Goal: Information Seeking & Learning: Learn about a topic

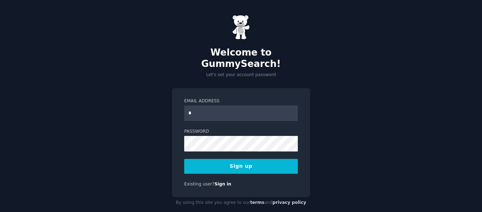
type input "**********"
click at [252, 159] on button "Sign up" at bounding box center [241, 166] width 114 height 15
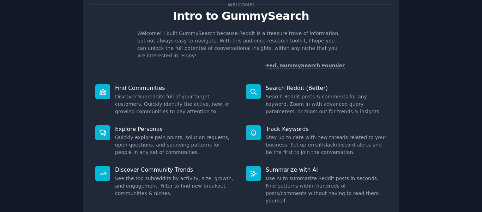
scroll to position [23, 0]
click at [138, 84] on p "Find Communities" at bounding box center [175, 87] width 121 height 7
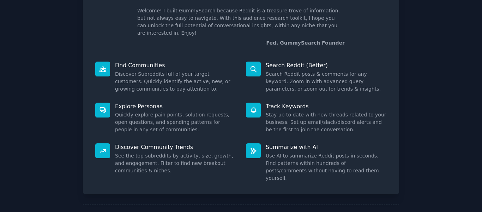
scroll to position [45, 0]
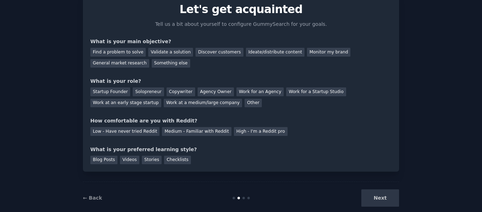
scroll to position [29, 0]
click at [397, 132] on div "Your goals Let's get acquainted Tell us a bit about yourself to configure Gummy…" at bounding box center [241, 81] width 316 height 181
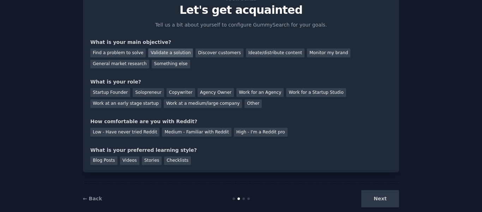
click at [162, 54] on div "Validate a solution" at bounding box center [170, 52] width 45 height 9
click at [140, 96] on div "Solopreneur" at bounding box center [148, 92] width 31 height 9
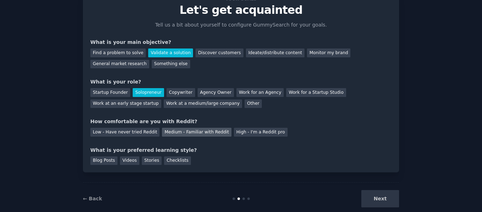
click at [167, 130] on div "Medium - Familiar with Reddit" at bounding box center [196, 131] width 69 height 9
click at [129, 156] on div "Videos" at bounding box center [129, 160] width 19 height 9
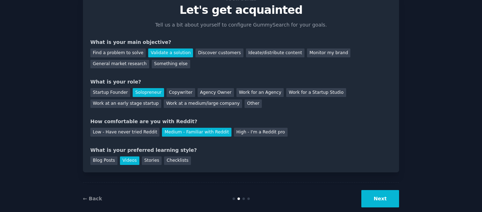
click at [377, 196] on button "Next" at bounding box center [381, 198] width 38 height 17
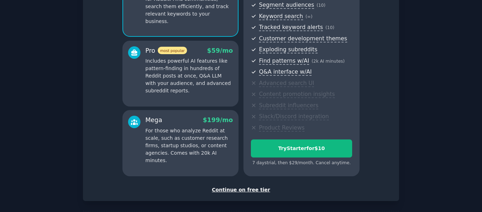
scroll to position [93, 0]
click at [254, 186] on div "Continue on free tier" at bounding box center [241, 188] width 302 height 7
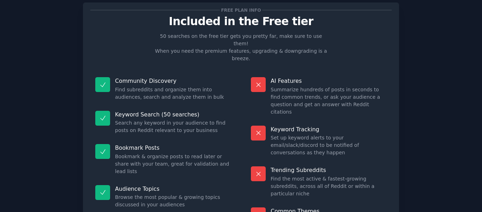
scroll to position [17, 0]
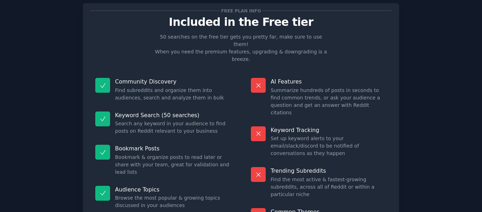
click at [246, 164] on div "Trending Subreddits Find the most active & fastest-growing subreddits, across a…" at bounding box center [319, 182] width 146 height 41
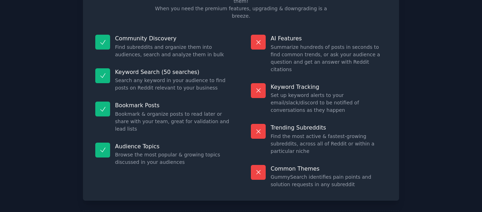
scroll to position [64, 0]
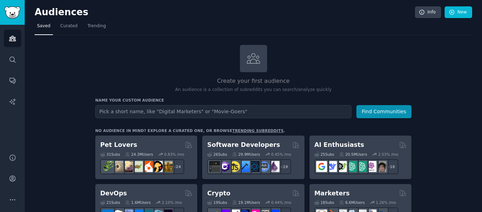
type input "I"
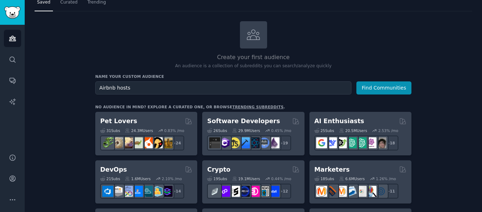
scroll to position [24, 0]
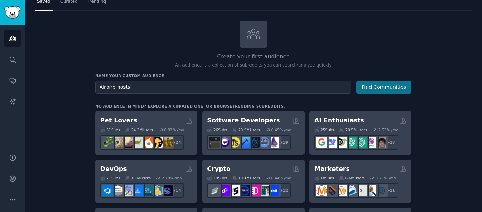
type input "Airbnb hosts"
click at [388, 85] on button "Find Communities" at bounding box center [384, 87] width 55 height 13
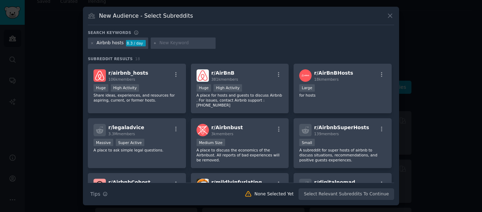
click at [195, 42] on input "text" at bounding box center [187, 43] width 54 height 6
click at [145, 90] on div "Huge High Activity" at bounding box center [137, 88] width 87 height 9
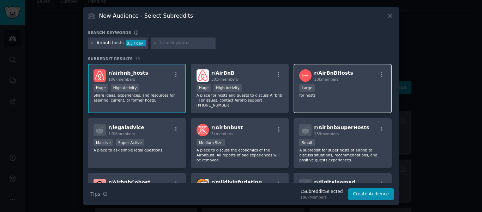
click at [341, 78] on div "18k members" at bounding box center [333, 79] width 39 height 5
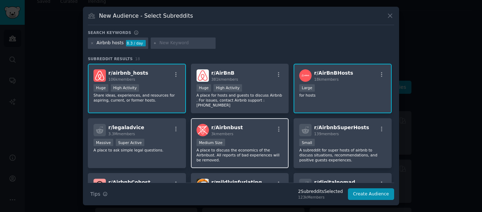
click at [258, 124] on div "r/ Airbnbust 3k members" at bounding box center [240, 130] width 87 height 12
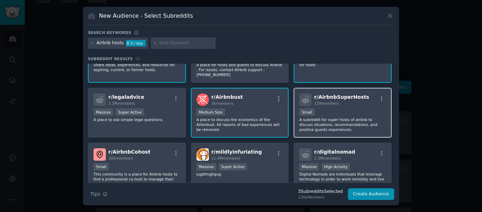
scroll to position [30, 0]
click at [323, 132] on div "r/ AirbnbSuperHosts 139 members Small A subreddit for super hosts of airbnb to …" at bounding box center [343, 113] width 98 height 50
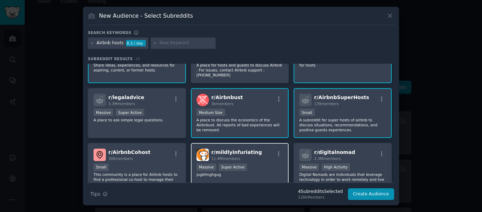
click at [256, 157] on div "r/ mildlyinfuriating 11.4M members Massive Super Active jugkfmghgug" at bounding box center [240, 168] width 98 height 50
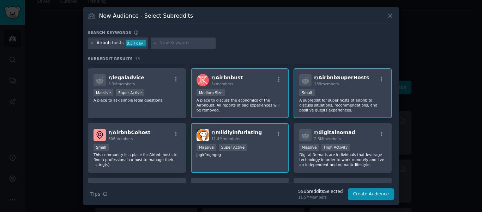
scroll to position [52, 0]
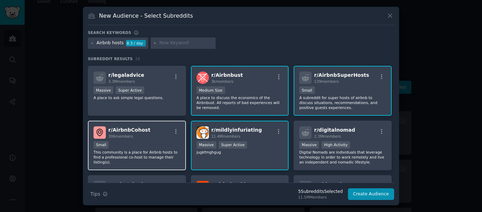
click at [176, 156] on div "r/ AirbnbCohost 306 members Small This community is a place for Airbnb hosts to…" at bounding box center [137, 145] width 98 height 50
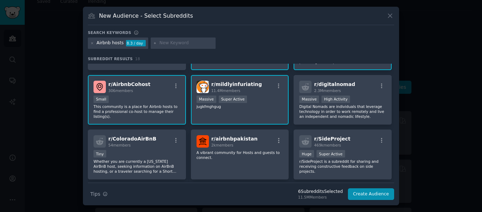
scroll to position [98, 0]
click at [249, 149] on p "A vibrant community for Hosts and guests to connect." at bounding box center [240, 154] width 87 height 10
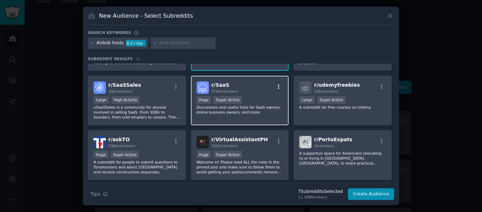
scroll to position [205, 0]
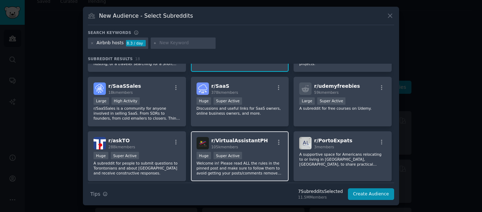
click at [260, 137] on div "r/ VirtualAssistantPH 105k members" at bounding box center [240, 143] width 87 height 12
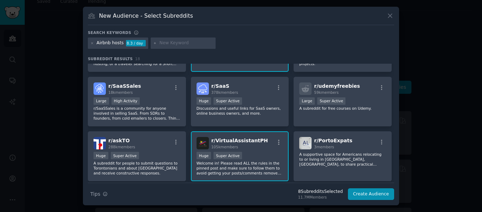
click at [269, 144] on div "r/ VirtualAssistantPH 105k members Huge Super Active Welcome in! Please read AL…" at bounding box center [240, 156] width 98 height 50
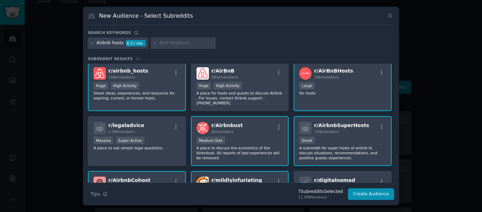
scroll to position [0, 0]
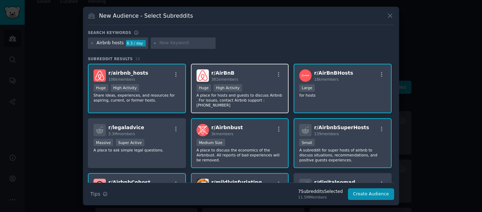
click at [264, 102] on p "A place for hosts and guests to discuss Airbnb . For issues, contact Airbnb sup…" at bounding box center [240, 100] width 87 height 15
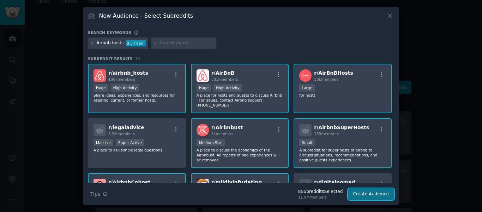
click at [359, 192] on button "Create Audience" at bounding box center [371, 194] width 47 height 12
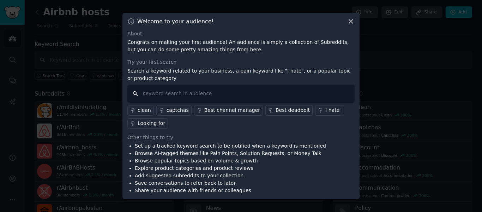
click at [220, 96] on input "text" at bounding box center [240, 93] width 227 height 18
type input "call, complaint , refund"
click at [334, 95] on input "call, complaint , refund" at bounding box center [240, 93] width 227 height 18
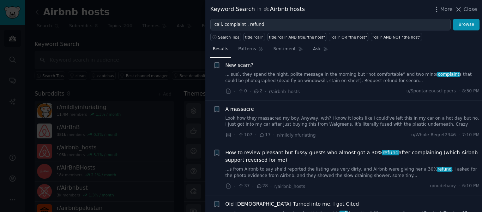
scroll to position [16, 0]
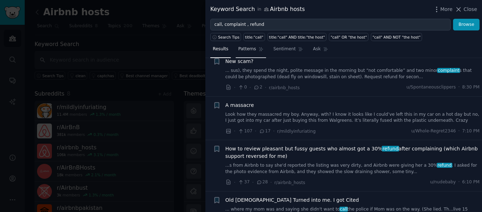
click at [251, 47] on span "Patterns" at bounding box center [247, 49] width 18 height 6
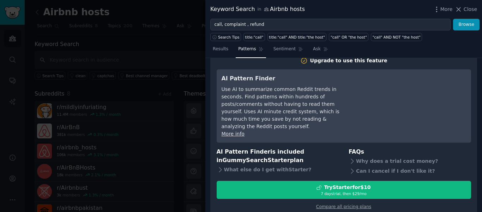
scroll to position [14, 0]
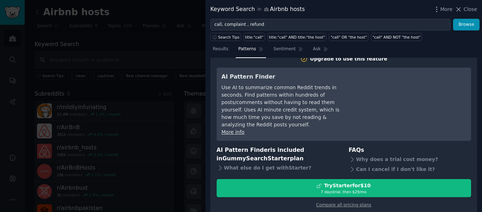
click at [314, 95] on div "Use AI to summarize common Reddit trends in seconds. Find patterns within hundr…" at bounding box center [286, 106] width 129 height 44
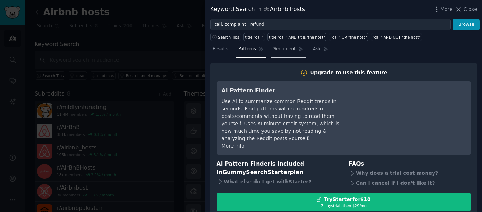
click at [280, 49] on span "Sentiment" at bounding box center [285, 49] width 22 height 6
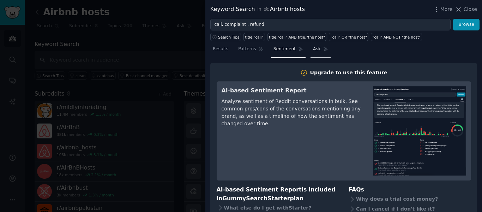
click at [313, 48] on span "Ask" at bounding box center [317, 49] width 8 height 6
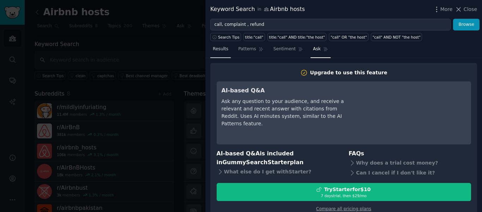
click at [214, 47] on span "Results" at bounding box center [221, 49] width 16 height 6
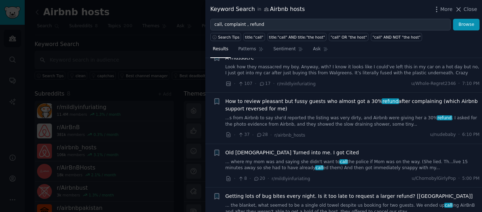
scroll to position [64, 0]
click at [352, 82] on div "· 107 · 17 · r/mildlyinfuriating u/Whole-Regret2346 · 7:10 PM" at bounding box center [353, 82] width 255 height 7
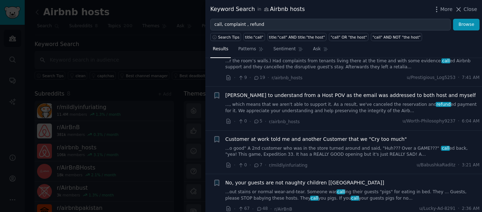
scroll to position [421, 0]
click at [341, 118] on div "· 0 · 5 · r/airbnb_hosts u/Worth-Philosophy9237 · 6:04 AM" at bounding box center [353, 121] width 255 height 7
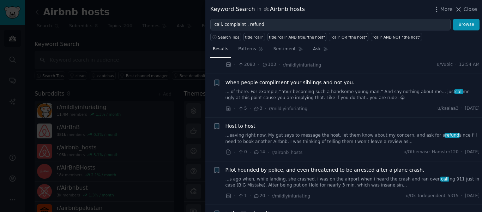
scroll to position [703, 0]
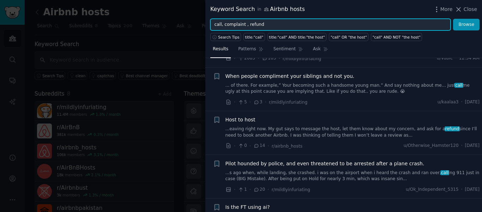
click at [325, 28] on input "call, complaint , refund" at bounding box center [330, 25] width 240 height 12
type input "c"
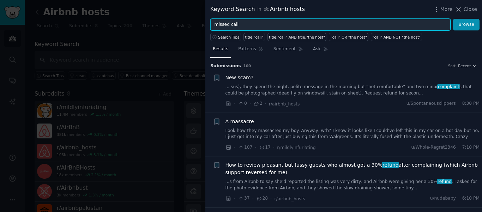
click at [453, 19] on button "Browse" at bounding box center [466, 25] width 26 height 12
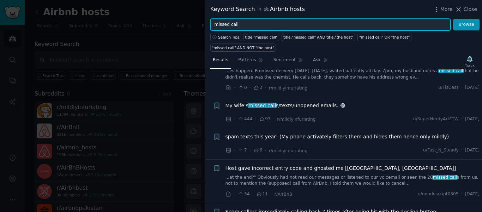
scroll to position [1528, 0]
click at [276, 20] on input "missed call" at bounding box center [330, 25] width 240 height 12
type input "m"
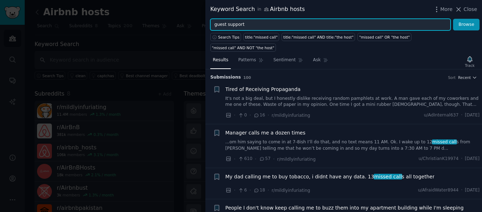
click at [453, 19] on button "Browse" at bounding box center [466, 25] width 26 height 12
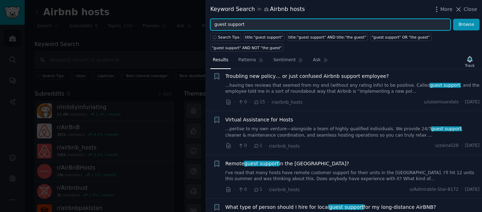
scroll to position [188, 0]
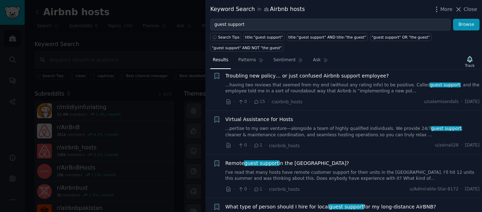
click at [349, 82] on link "...having two reviews that seemed from my end (without any rating info) to be p…" at bounding box center [353, 88] width 255 height 12
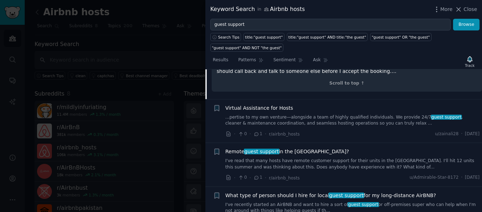
scroll to position [403, 0]
click at [350, 113] on link "...pertise to my own venture—alongside a team of highly qualified individuals. …" at bounding box center [353, 119] width 255 height 12
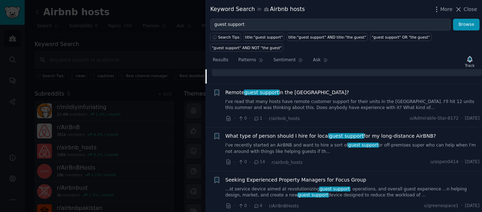
scroll to position [382, 0]
click at [350, 98] on link "I've read that many hosts have remote customer support for their units in the P…" at bounding box center [353, 104] width 255 height 12
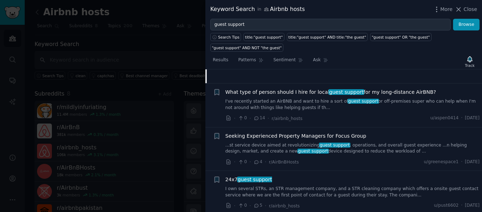
scroll to position [409, 0]
drag, startPoint x: 374, startPoint y: 115, endPoint x: 292, endPoint y: 94, distance: 84.3
click at [292, 94] on li "+ What type of person should I hire for local guest support for my long-distanc…" at bounding box center [344, 104] width 277 height 43
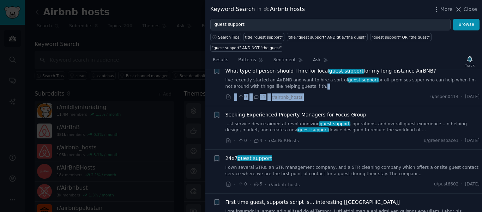
scroll to position [429, 0]
click at [379, 77] on link "I've recently started an AirBNB and want to hire a sort of guest support or off…" at bounding box center [353, 83] width 255 height 12
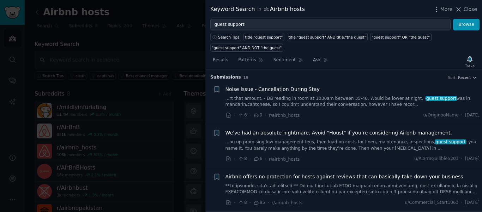
click at [346, 95] on link "...rt that amount. - DB reading in room at 1030am between 35-40. Would be lower…" at bounding box center [353, 101] width 255 height 12
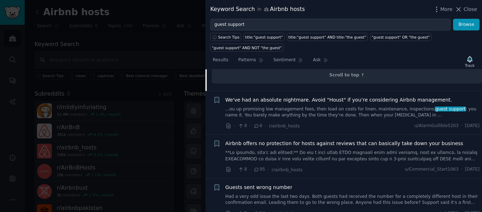
scroll to position [350, 0]
click at [330, 148] on link at bounding box center [353, 154] width 255 height 12
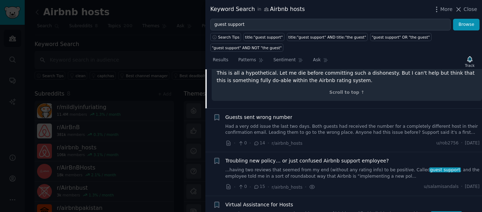
scroll to position [620, 0]
click at [285, 156] on span "Troubling new policy… or just confused Airbnb support employee?" at bounding box center [307, 159] width 163 height 7
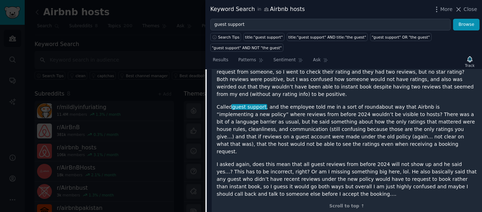
scroll to position [279, 0]
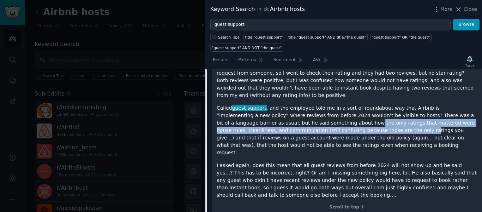
drag, startPoint x: 290, startPoint y: 105, endPoint x: 314, endPoint y: 114, distance: 25.3
click at [314, 114] on p "Called guest support , and the employee told me in a sort of roundabout way tha…" at bounding box center [347, 130] width 261 height 52
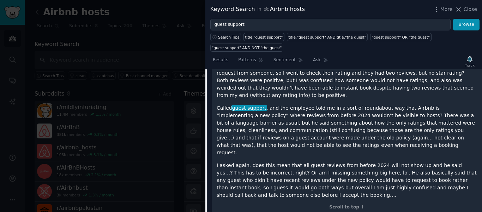
click at [328, 110] on p "Called guest support , and the employee told me in a sort of roundabout way tha…" at bounding box center [347, 130] width 261 height 52
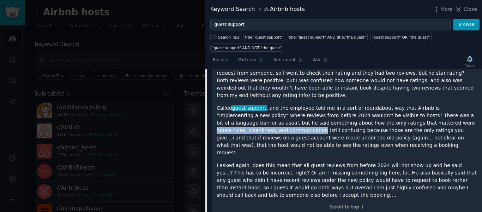
drag, startPoint x: 371, startPoint y: 105, endPoint x: 468, endPoint y: 106, distance: 97.5
click at [468, 106] on p "Called guest support , and the employee told me in a sort of roundabout way tha…" at bounding box center [347, 130] width 261 height 52
copy p "house rules, cleanliness, and communication"
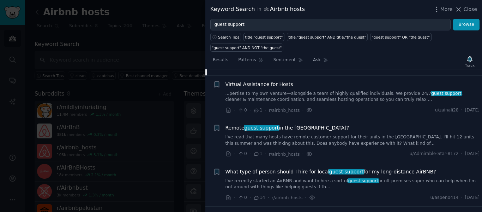
scroll to position [427, 0]
drag, startPoint x: 292, startPoint y: 143, endPoint x: 246, endPoint y: 163, distance: 50.1
click at [292, 167] on span "What type of person should I hire for local guest support for my long-distance …" at bounding box center [331, 170] width 211 height 7
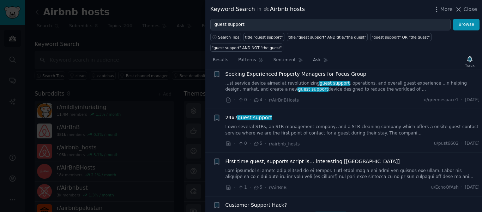
scroll to position [470, 0]
click at [303, 123] on link "I own several STRs, an STR management company, and a STR cleaning company which…" at bounding box center [353, 129] width 255 height 12
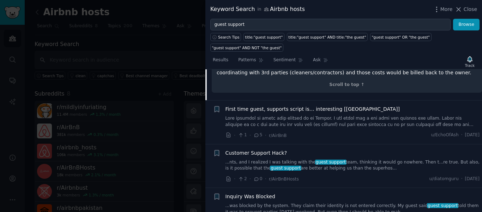
scroll to position [647, 0]
click at [311, 105] on span "First time guest, supports script is… interesting [USA]" at bounding box center [313, 108] width 175 height 7
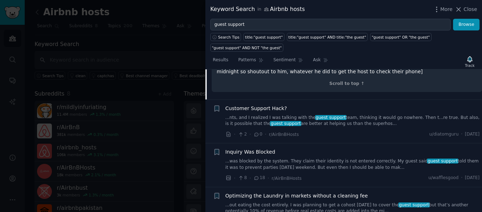
scroll to position [740, 0]
click at [343, 115] on link "...nts, and I realized I was talking with the guest support team, thinking it w…" at bounding box center [353, 121] width 255 height 12
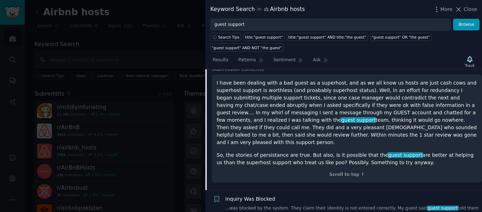
scroll to position [559, 0]
click at [357, 103] on p "I have been dealing with a bad guest as a superhost, and as we all know us host…" at bounding box center [347, 113] width 261 height 67
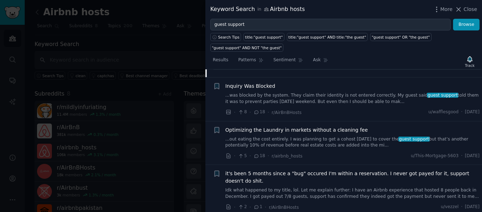
scroll to position [673, 0]
click at [336, 92] on link "...was blocked by the system. They claim their identity is not entered correctl…" at bounding box center [353, 98] width 255 height 12
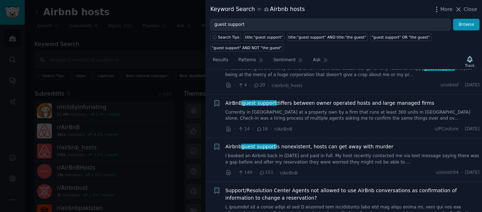
scroll to position [1071, 0]
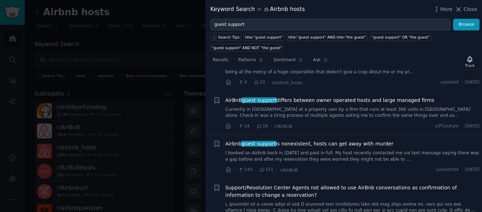
click at [371, 146] on div "Airbnb guest support is nonexistent, hosts can get away with murder I booked an…" at bounding box center [353, 157] width 255 height 34
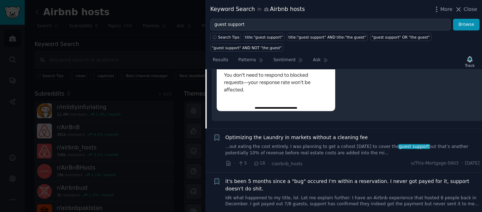
scroll to position [894, 0]
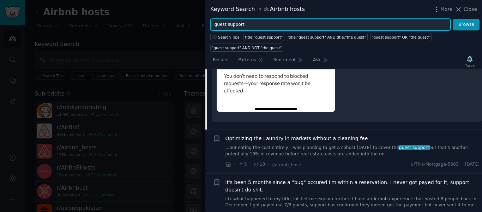
click at [271, 28] on input "guest support" at bounding box center [330, 25] width 240 height 12
type input "g"
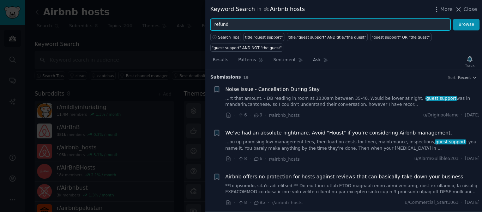
click at [453, 19] on button "Browse" at bounding box center [466, 25] width 26 height 12
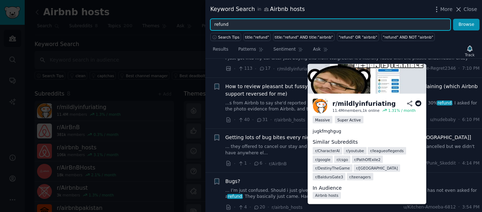
scroll to position [81, 0]
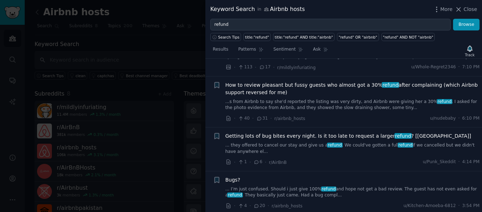
click at [295, 91] on span "How to review pleasant but fussy guests who almost got a 30% refund after compl…" at bounding box center [353, 88] width 255 height 15
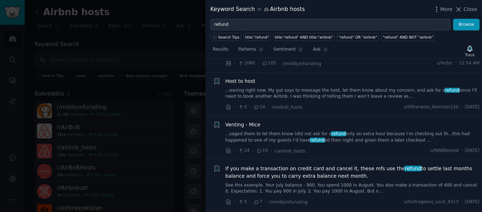
scroll to position [600, 0]
click at [348, 130] on link "...saged them to let them know (did not ask for a refund only an extra hour bec…" at bounding box center [353, 136] width 255 height 12
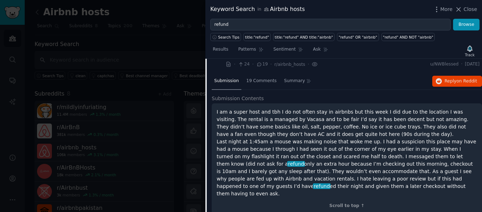
scroll to position [448, 0]
drag, startPoint x: 348, startPoint y: 102, endPoint x: 383, endPoint y: 112, distance: 37.1
click at [383, 112] on p "I am a super host and tbh I do not often stay in airbnbs but this week I did du…" at bounding box center [347, 153] width 261 height 89
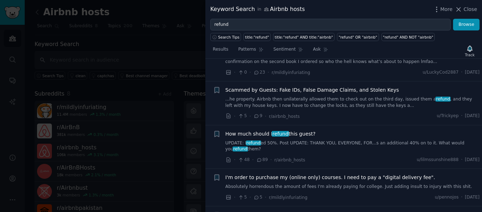
scroll to position [852, 0]
click at [386, 96] on link "...he property. Airbnb then unilaterally allowed them to check out on the third…" at bounding box center [353, 102] width 255 height 12
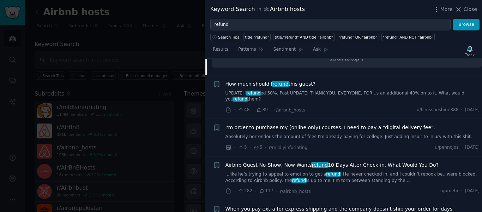
scroll to position [1032, 0]
click at [350, 83] on div "How much should I refund this guest? UPDATE: I refund ed 50%. Post UPDATE: THAN…" at bounding box center [353, 98] width 255 height 34
click at [350, 91] on link "UPDATE: I refund ed 50%. Post UPDATE: THANK YOU, EVERYONE, FOR...s an additiona…" at bounding box center [353, 97] width 255 height 12
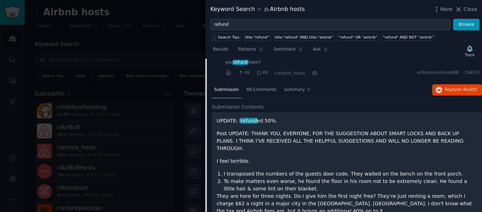
scroll to position [790, 0]
drag, startPoint x: 260, startPoint y: 74, endPoint x: 253, endPoint y: 77, distance: 7.1
click at [253, 87] on span "89 Comments" at bounding box center [261, 90] width 30 height 6
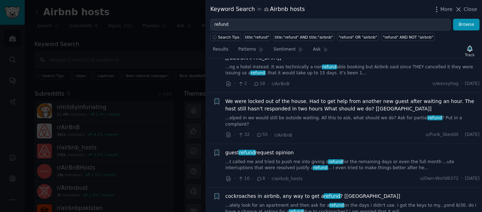
scroll to position [1792, 0]
click at [355, 158] on link "...t called me and tried to push me into giving a refund for the remaining days…" at bounding box center [353, 164] width 255 height 12
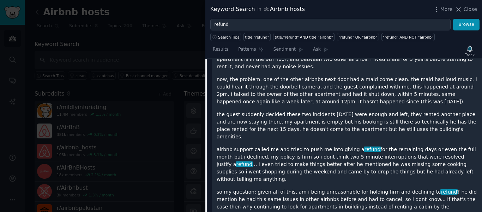
scroll to position [1300, 0]
click at [383, 162] on div "I have an apartment in downtime miami, it's pretty quiet for the street it sits…" at bounding box center [347, 134] width 270 height 198
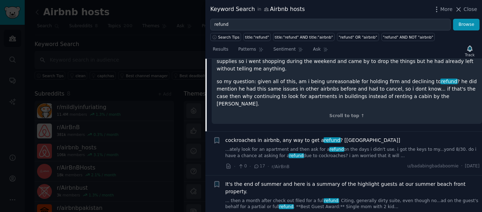
scroll to position [1412, 0]
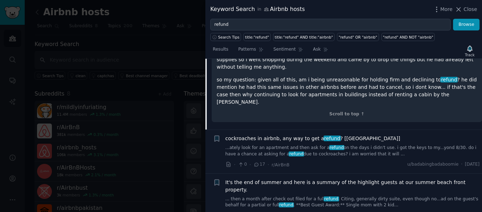
click at [348, 144] on link "...ately look for an apartment and then ask for a refund on the days i didn't u…" at bounding box center [353, 150] width 255 height 12
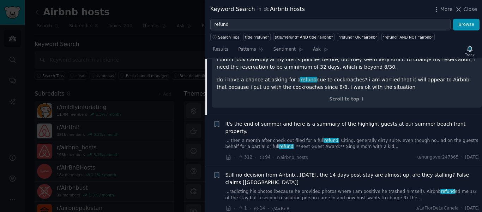
scroll to position [1404, 0]
click at [398, 137] on link "... then a month after check out filed for a full refund . Citing, generally di…" at bounding box center [353, 143] width 255 height 12
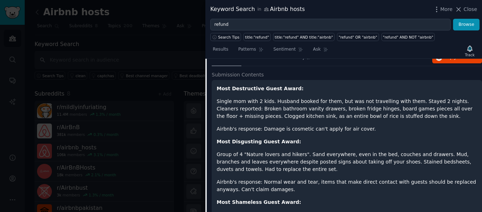
scroll to position [1351, 0]
click at [379, 178] on p "Airbnb's response: Normal wear and tear, items that make direct contact with gu…" at bounding box center [347, 185] width 261 height 15
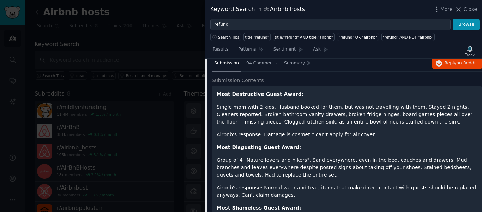
scroll to position [1345, 0]
click at [379, 146] on div "Most Destructive Guest Award: Single mom with 2 kids. Husband booked for them, …" at bounding box center [347, 190] width 261 height 201
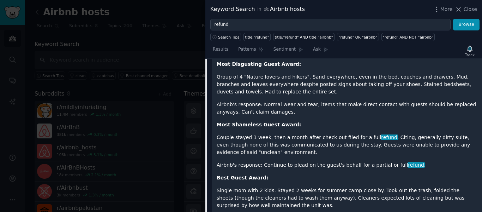
scroll to position [1429, 0]
drag, startPoint x: 311, startPoint y: 77, endPoint x: 283, endPoint y: 79, distance: 27.9
click at [283, 100] on p "Airbnb's response: Normal wear and tear, items that make direct contact with gu…" at bounding box center [347, 107] width 261 height 15
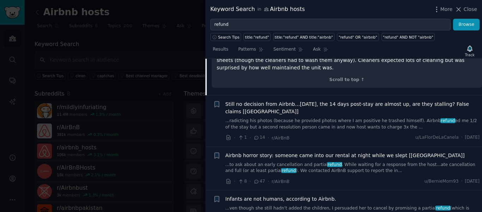
scroll to position [1566, 0]
click at [329, 100] on span "Still no decision from Airbnb…Tomorrow, the 14 days post-stay are almost up, ar…" at bounding box center [353, 107] width 255 height 15
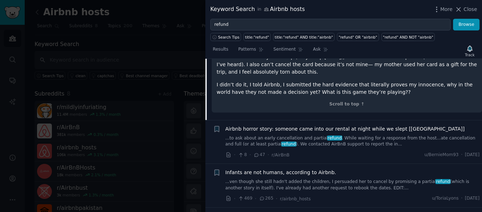
scroll to position [1516, 0]
click at [356, 135] on link "...to ask about an early cancellation and partial refund . While waiting for a …" at bounding box center [353, 141] width 255 height 12
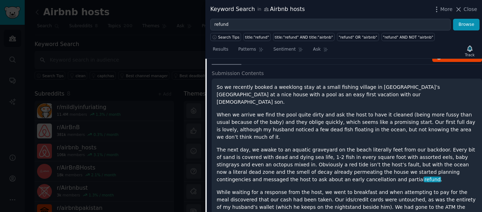
scroll to position [1445, 0]
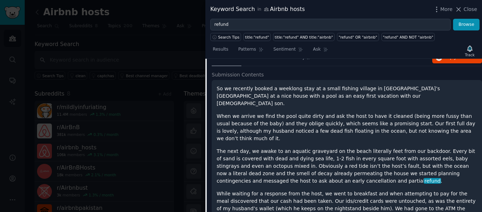
click at [364, 147] on p "The next day, we awake to an aquatic graveyard on the beach literally feet from…" at bounding box center [347, 165] width 261 height 37
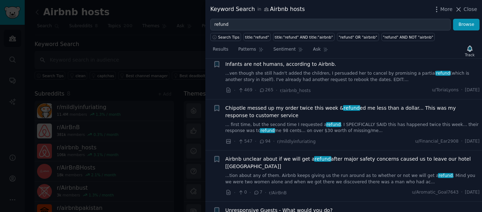
scroll to position [1885, 0]
click at [291, 206] on span "Unresponsive Guests - What would you do?" at bounding box center [279, 209] width 107 height 7
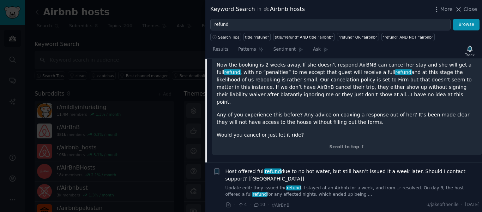
scroll to position [1829, 0]
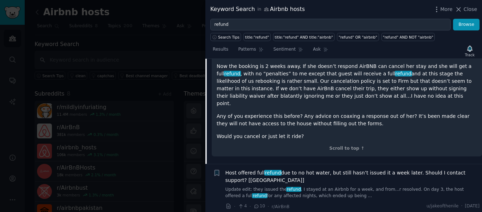
click at [362, 169] on span "Host offered full refund due to no hot water, but still hasn’t issued it a week…" at bounding box center [353, 176] width 255 height 15
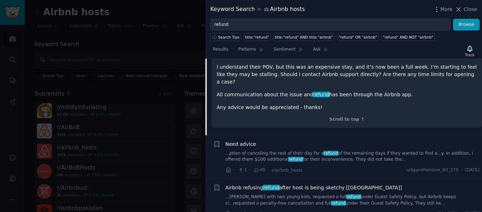
scroll to position [1780, 0]
click at [334, 150] on link "...ption of canceling the rest of their day for a refund of the remaining days …" at bounding box center [353, 156] width 255 height 12
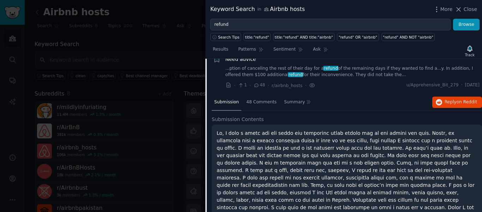
scroll to position [1685, 0]
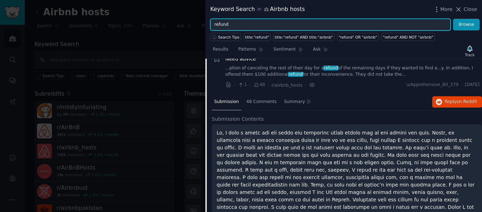
click at [240, 24] on input "refund" at bounding box center [330, 25] width 240 height 12
type input "r"
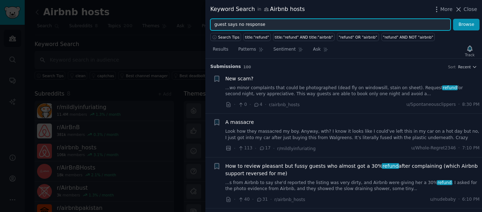
click at [453, 19] on button "Browse" at bounding box center [466, 25] width 26 height 12
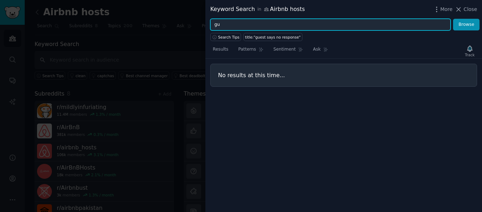
type input "g"
click at [453, 19] on button "Browse" at bounding box center [466, 25] width 26 height 12
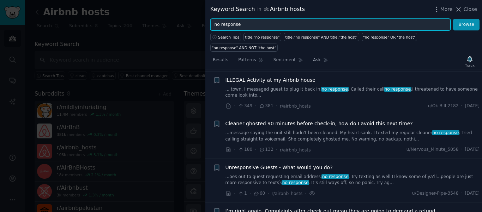
scroll to position [97, 0]
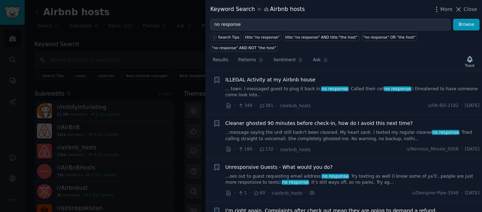
click at [351, 86] on link "... town. I messaged guest to plug it back in. no response . Called their cell …" at bounding box center [353, 92] width 255 height 12
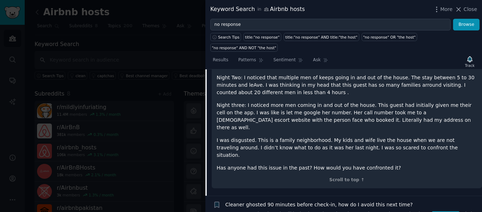
scroll to position [247, 0]
click at [399, 102] on p "Night three: I noticed more men coming in and out of the house. This guest had …" at bounding box center [347, 117] width 261 height 30
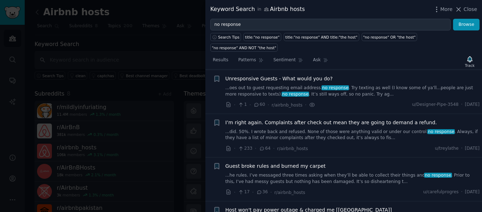
scroll to position [417, 0]
click at [342, 118] on span "I’m right again. Complaints after check out mean they are going to demand a ref…" at bounding box center [332, 121] width 212 height 7
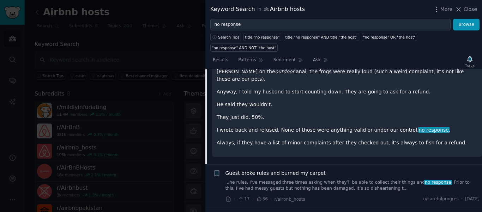
scroll to position [330, 0]
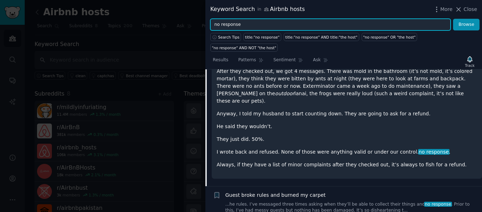
drag, startPoint x: 249, startPoint y: 25, endPoint x: 205, endPoint y: 17, distance: 44.1
click at [205, 17] on div "Keyword Search in Airbnb hosts More Close no response Browse Search Tips title:…" at bounding box center [241, 106] width 482 height 212
click at [453, 19] on button "Browse" at bounding box center [466, 25] width 26 height 12
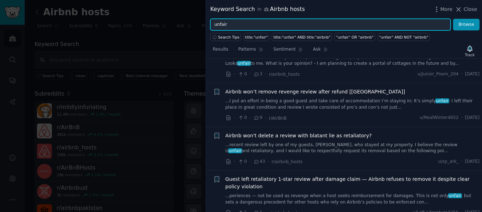
scroll to position [200, 0]
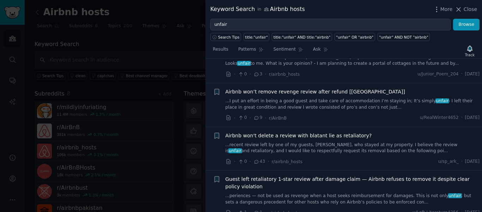
click at [320, 94] on span "Airbnb won’t remove revenge review after refund [Europe]" at bounding box center [316, 91] width 180 height 7
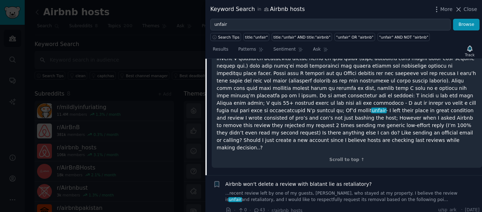
scroll to position [329, 0]
click at [391, 116] on p "unfair - I left their place in great condition and review I wrote consisted of …" at bounding box center [347, 91] width 261 height 119
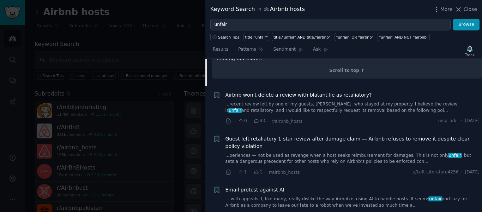
scroll to position [418, 0]
click at [330, 101] on link "...recent review left by one of my guests, Надя, who stayed at my property. I b…" at bounding box center [353, 107] width 255 height 12
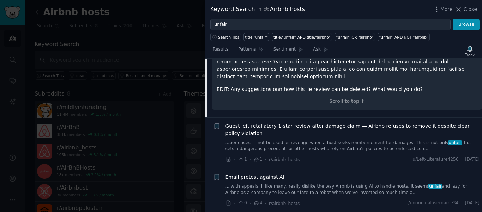
scroll to position [570, 0]
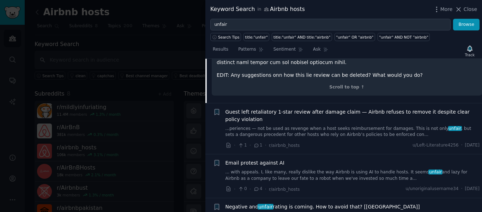
click at [373, 108] on span "Guest left retaliatory 1-star review after damage claim — Airbnb refuses to rem…" at bounding box center [353, 115] width 255 height 15
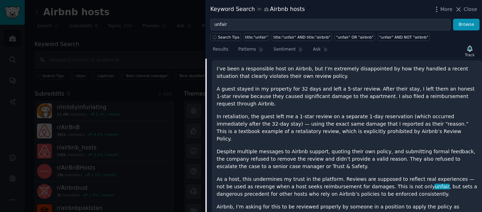
scroll to position [392, 0]
click at [388, 60] on div "I’ve been a responsible host on Airbnb, but I’m extremely disappointed by how t…" at bounding box center [347, 147] width 270 height 174
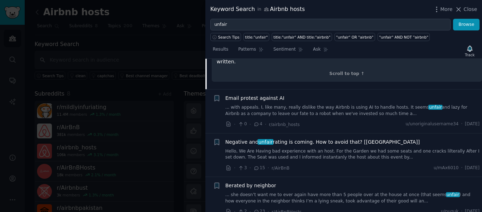
scroll to position [549, 0]
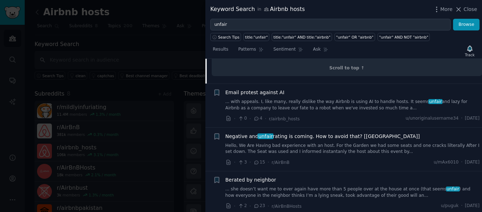
click at [359, 99] on link "... with appeals. I, like many, really dislike the way Airbnb is using AI to ha…" at bounding box center [353, 105] width 255 height 12
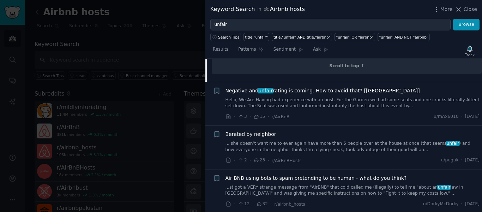
scroll to position [582, 0]
click at [330, 87] on span "Negative and unfair rating is coming. How to avoid that? [France]" at bounding box center [323, 90] width 195 height 7
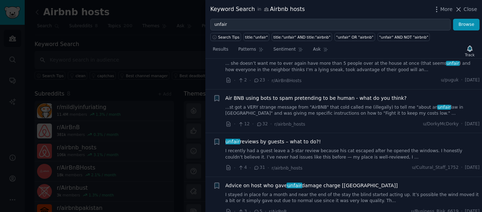
scroll to position [599, 0]
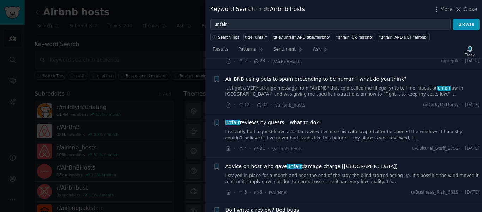
click at [341, 119] on div "unfair reviews by guests – what to do?!" at bounding box center [353, 122] width 255 height 7
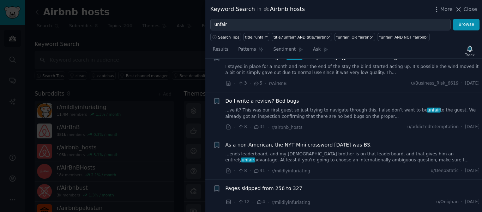
scroll to position [724, 0]
click at [340, 109] on link "...ve it? This was our first guest so just trying to navigate through this. I a…" at bounding box center [353, 113] width 255 height 12
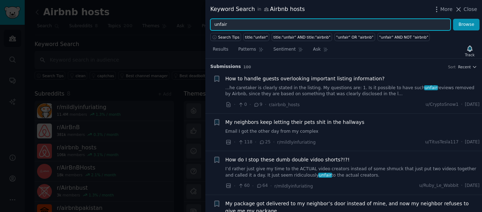
click at [238, 22] on input "unfair" at bounding box center [330, 25] width 240 height 12
type input "u"
type input "a"
click at [453, 19] on button "Browse" at bounding box center [466, 25] width 26 height 12
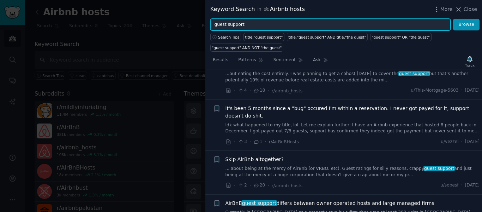
scroll to position [592, 0]
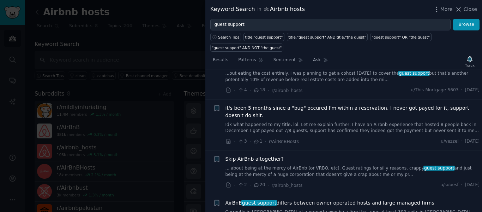
click at [380, 137] on div "· 3 · 1 · r/AirBnBHosts u/vezzel · Tue 4/4/2023" at bounding box center [353, 140] width 255 height 7
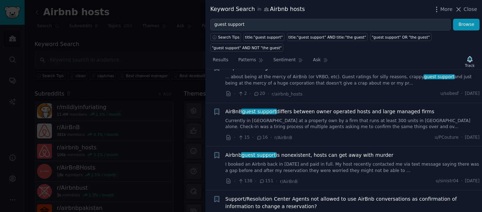
scroll to position [702, 0]
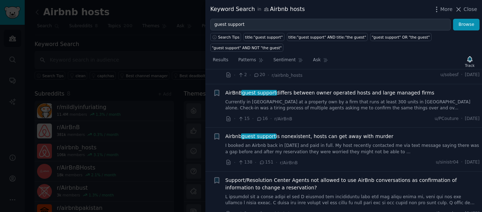
click at [378, 159] on div "· 138 · 151 · r/AirBnB u/sinistr04 · Sun 7/11/2021" at bounding box center [353, 162] width 255 height 7
click at [338, 132] on span "Airbnb guest support is nonexistent, hosts can get away with murder" at bounding box center [310, 135] width 168 height 7
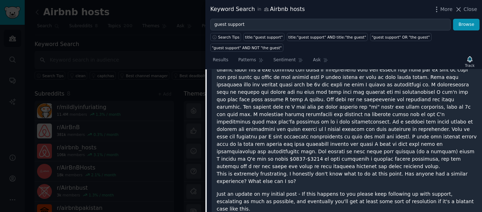
scroll to position [850, 0]
click at [350, 189] on p "Just an update on my initial post - If this happens to you please keep followin…" at bounding box center [347, 200] width 261 height 22
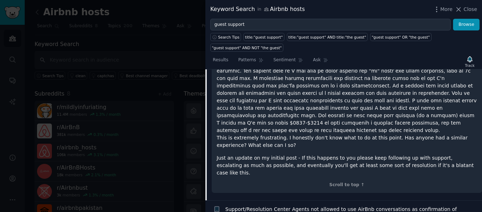
scroll to position [886, 0]
click at [358, 154] on p "Just an update on my initial post - If this happens to you please keep followin…" at bounding box center [347, 165] width 261 height 22
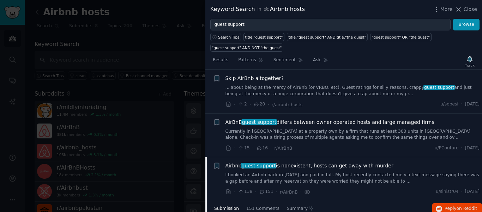
scroll to position [664, 0]
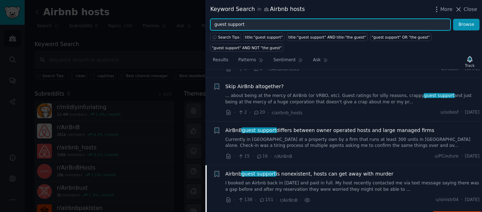
click at [260, 27] on input "guest support" at bounding box center [330, 25] width 240 height 12
type input "g"
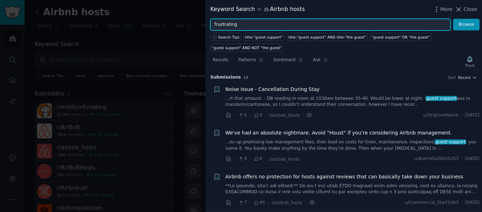
type input "frustrating"
click at [453, 19] on button "Browse" at bounding box center [466, 25] width 26 height 12
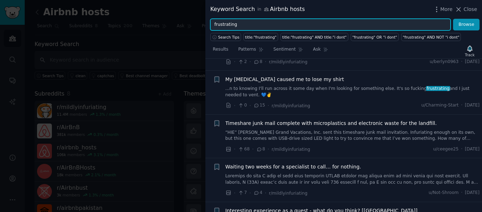
scroll to position [129, 0]
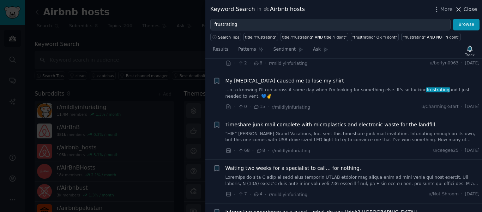
click at [471, 9] on span "Close" at bounding box center [470, 9] width 13 height 7
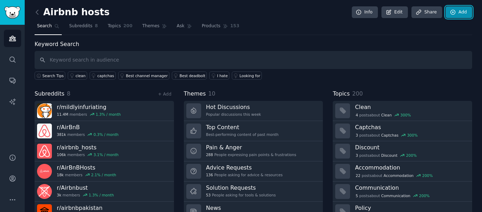
click at [457, 14] on link "Add" at bounding box center [459, 12] width 26 height 12
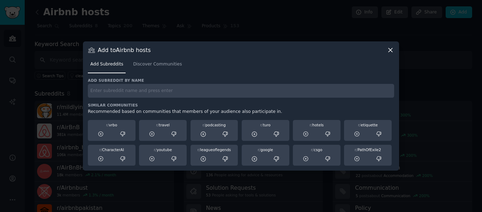
click at [391, 50] on icon at bounding box center [391, 50] width 4 height 4
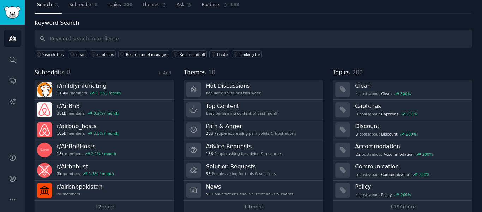
scroll to position [32, 0]
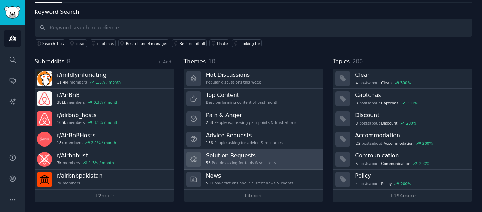
click at [266, 166] on div "Solution Requests 53 People asking for tools & solutions" at bounding box center [241, 158] width 70 height 15
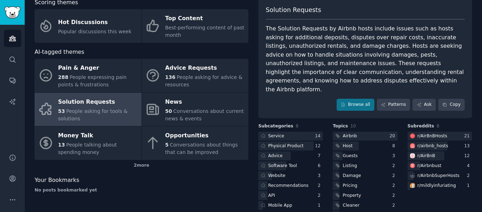
scroll to position [42, 0]
click at [327, 98] on div "Browse all Patterns Ask Copy" at bounding box center [365, 104] width 199 height 12
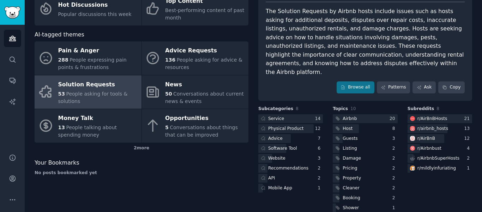
scroll to position [62, 0]
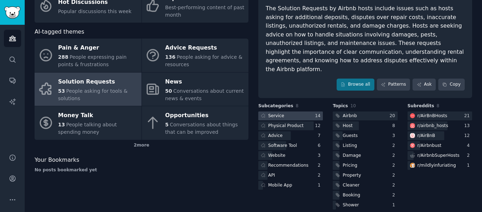
click at [294, 111] on div at bounding box center [290, 115] width 65 height 9
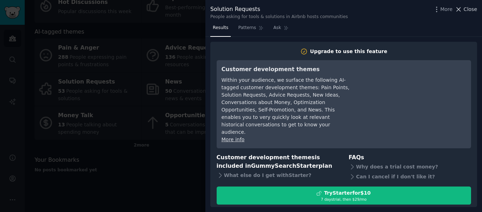
click at [468, 13] on span "Close" at bounding box center [470, 9] width 13 height 7
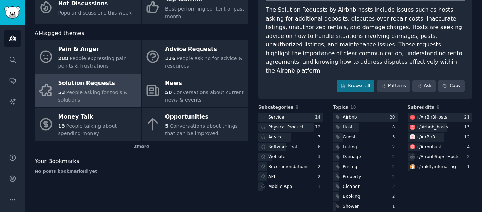
scroll to position [62, 0]
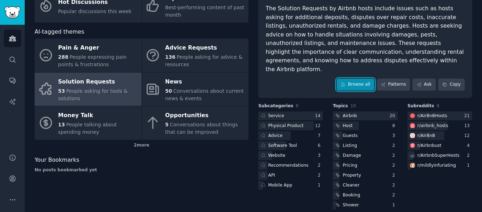
click at [361, 78] on link "Browse all" at bounding box center [356, 84] width 38 height 12
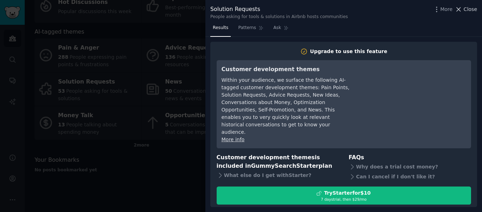
click at [469, 11] on span "Close" at bounding box center [470, 9] width 13 height 7
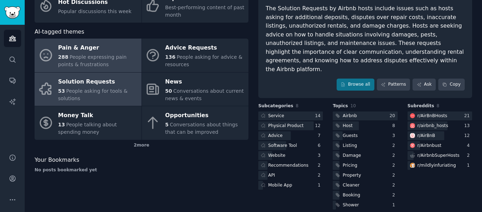
click at [101, 63] on div "288 People expressing pain points & frustrations" at bounding box center [98, 60] width 80 height 15
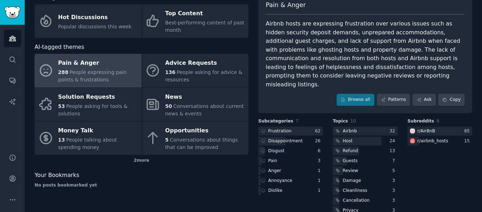
scroll to position [47, 0]
click at [361, 35] on div "Airbnb hosts are expressing frustration over various issues such as hidden secu…" at bounding box center [365, 53] width 199 height 69
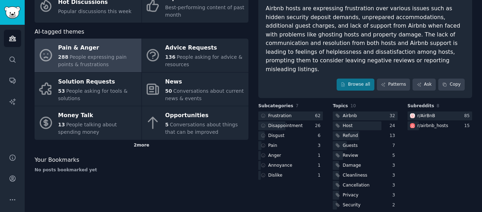
scroll to position [0, 0]
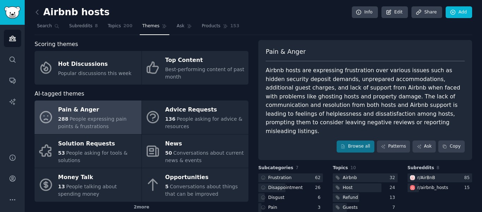
click at [394, 51] on div "Pain & Anger" at bounding box center [365, 54] width 199 height 14
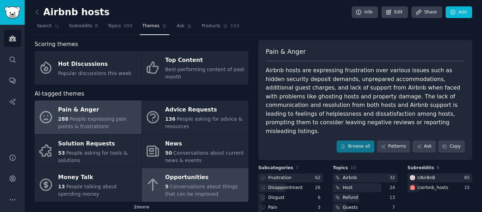
click at [199, 183] on span "Conversations about things that can be improved" at bounding box center [201, 189] width 73 height 13
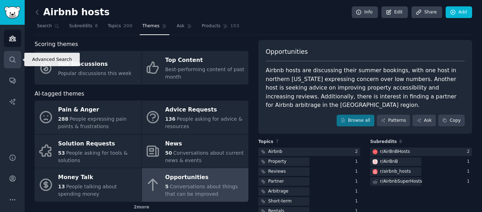
click at [11, 67] on link "Search" at bounding box center [12, 59] width 17 height 17
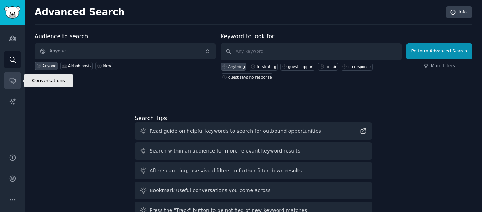
click at [13, 78] on icon "Sidebar" at bounding box center [13, 81] width 6 height 6
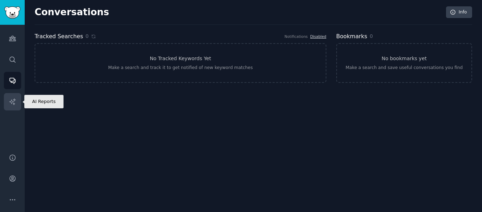
click at [14, 103] on icon "Sidebar" at bounding box center [12, 101] width 7 height 7
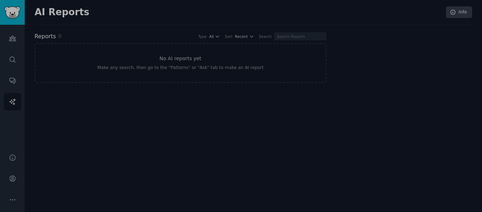
click at [9, 125] on div "0 X 0" at bounding box center [241, 106] width 482 height 212
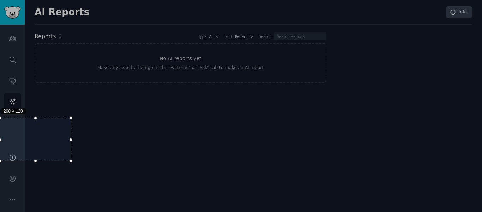
drag, startPoint x: 34, startPoint y: 90, endPoint x: 31, endPoint y: 118, distance: 28.5
click at [31, 118] on div at bounding box center [35, 117] width 71 height 3
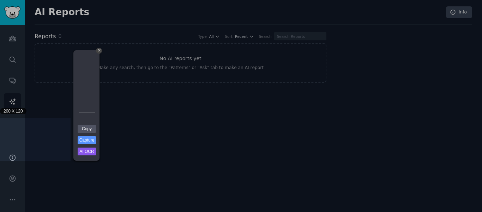
click at [159, 139] on div at bounding box center [277, 80] width 412 height 160
click at [99, 51] on div "+" at bounding box center [99, 51] width 6 height 6
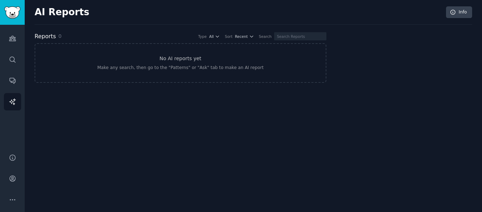
click at [370, 126] on div "AI Reports Info Reports 0 Type All Sort Recent Search No AI reports yet Make an…" at bounding box center [254, 106] width 458 height 212
click at [399, 88] on div "AI Reports Info Reports 0 Type All Sort Recent Search No AI reports yet Make an…" at bounding box center [254, 106] width 458 height 212
click at [16, 161] on link "Help" at bounding box center [12, 157] width 17 height 17
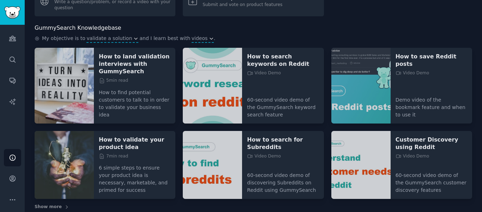
scroll to position [48, 0]
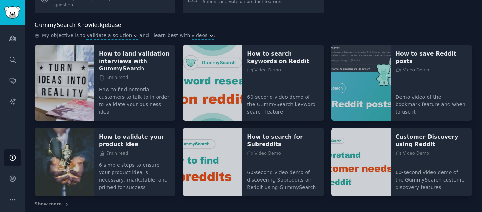
click at [43, 138] on img at bounding box center [64, 162] width 59 height 68
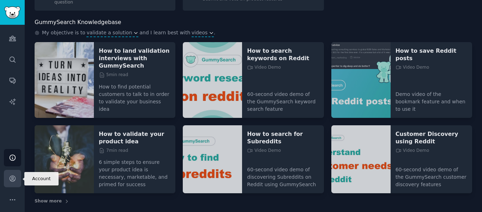
click at [13, 178] on icon "Sidebar" at bounding box center [12, 177] width 7 height 7
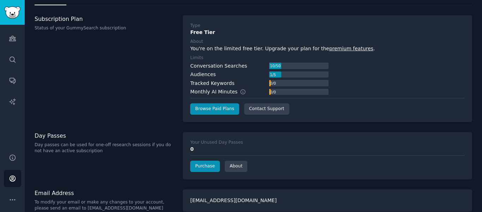
scroll to position [38, 0]
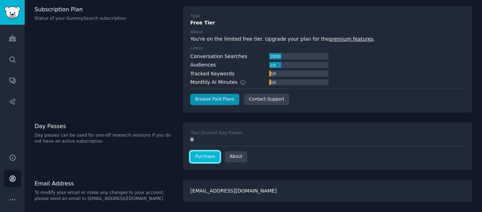
click at [202, 158] on link "Purchase" at bounding box center [205, 156] width 30 height 11
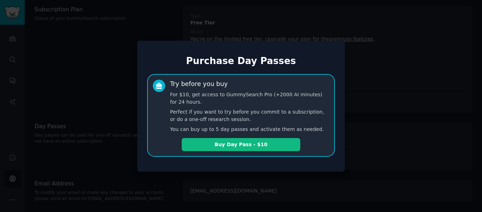
click at [395, 58] on div at bounding box center [241, 106] width 482 height 212
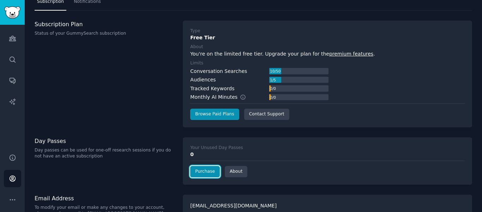
scroll to position [38, 0]
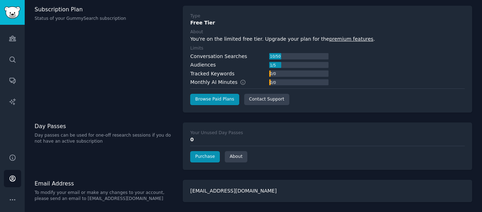
drag, startPoint x: 292, startPoint y: 71, endPoint x: 280, endPoint y: 27, distance: 45.6
click at [280, 27] on div "Type Free Tier About You're on the limited free tier. Upgrade your plan for the…" at bounding box center [327, 59] width 275 height 92
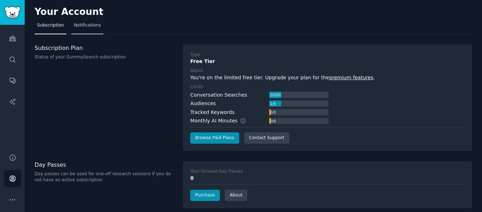
click at [71, 24] on link "Notifications" at bounding box center [87, 27] width 32 height 14
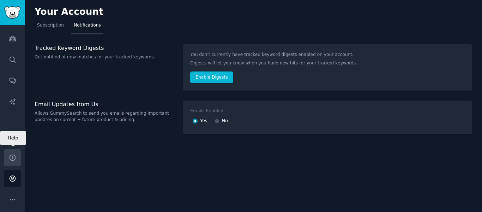
click at [13, 160] on icon "Sidebar" at bounding box center [13, 157] width 6 height 6
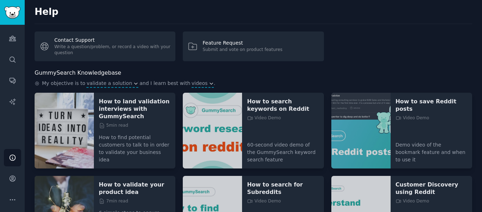
click at [216, 136] on img at bounding box center [212, 131] width 59 height 76
